Goal: Find specific page/section: Find specific page/section

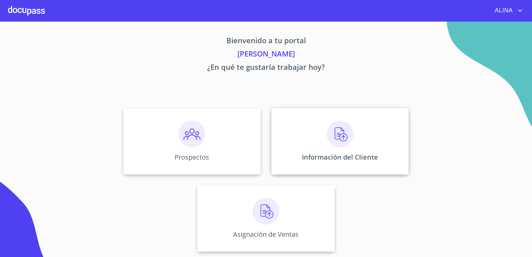
click at [311, 133] on div "Información del Cliente" at bounding box center [340, 141] width 137 height 67
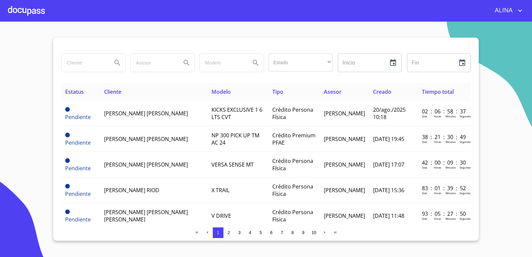
click at [83, 66] on input "search" at bounding box center [84, 63] width 45 height 18
type input "mangueras"
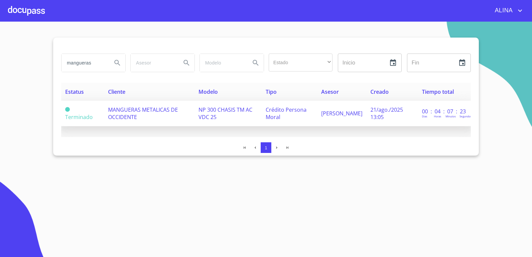
click at [141, 117] on td "MANGUERAS METALICAS DE OCCIDENTE" at bounding box center [149, 114] width 91 height 26
